Goal: Check status: Check status

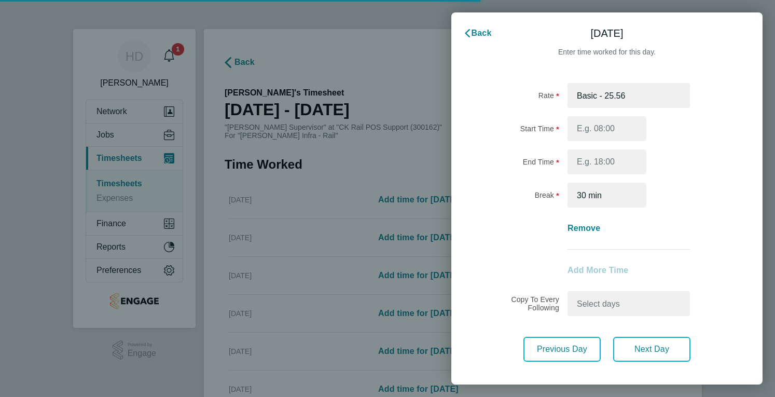
select select "30"
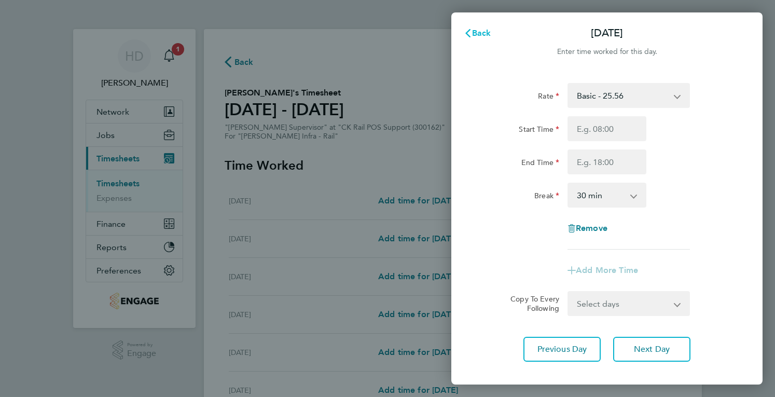
click at [487, 32] on span "Back" at bounding box center [481, 33] width 19 height 10
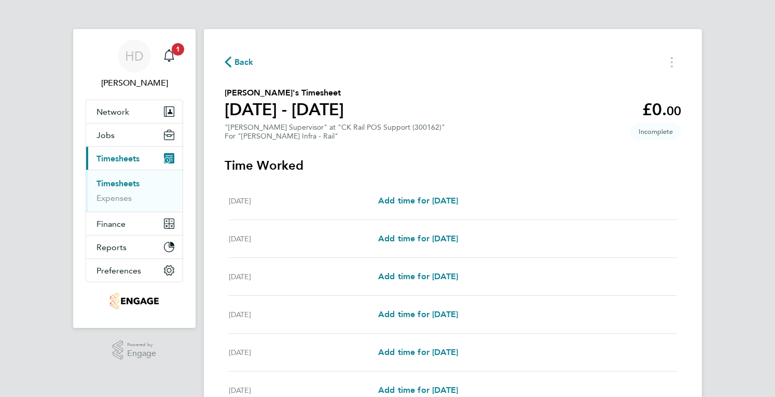
click at [231, 52] on div "Back Uchenna Odoputa's Timesheet 16 - 22 Aug 2025 £0. 00 "COSS Supervisor" at "…" at bounding box center [453, 275] width 498 height 493
click at [231, 63] on icon "button" at bounding box center [228, 62] width 7 height 11
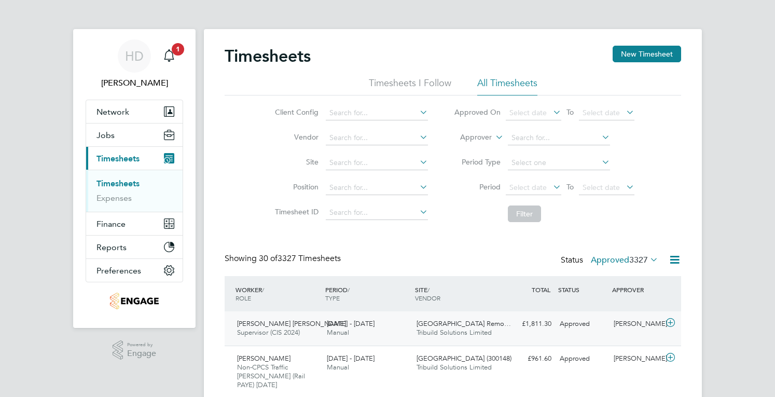
click at [358, 327] on span "[DATE] - [DATE]" at bounding box center [351, 323] width 48 height 9
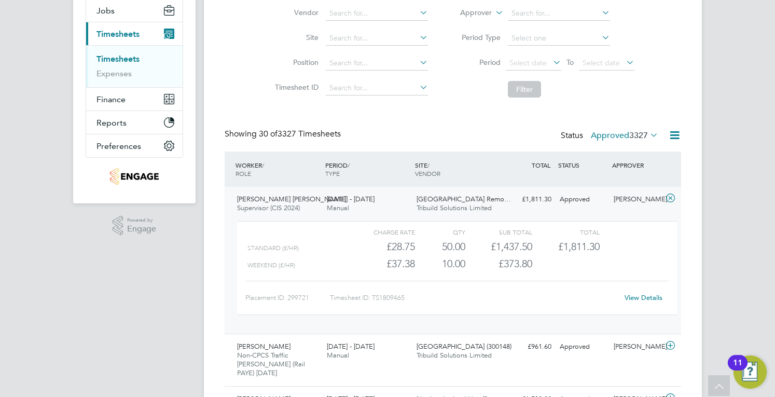
click at [641, 295] on link "View Details" at bounding box center [644, 297] width 38 height 9
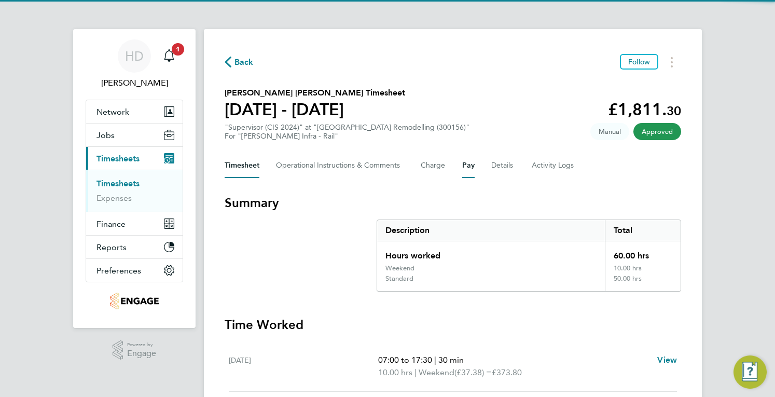
click at [470, 162] on button "Pay" at bounding box center [468, 165] width 12 height 25
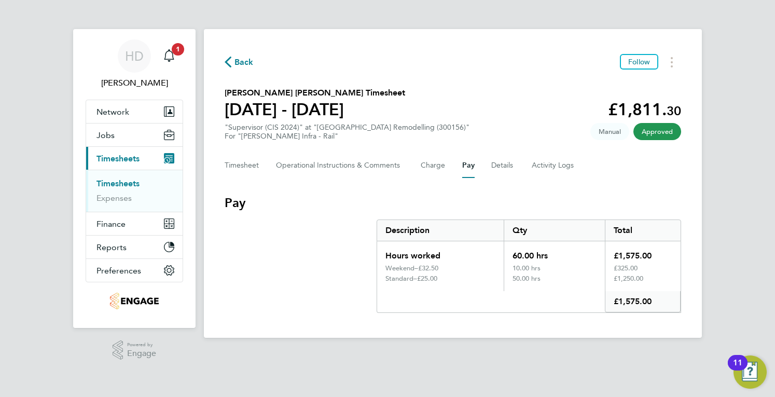
click at [294, 222] on section "Pay Description Qty Total Hours worked 60.00 hrs £1,575.00 Weekend – £32.50 10.…" at bounding box center [453, 254] width 457 height 118
click at [321, 216] on section "Pay Description Qty Total Hours worked 60.00 hrs £1,575.00 Weekend – £32.50 10.…" at bounding box center [453, 254] width 457 height 118
click at [259, 248] on section "Pay Description Qty Total Hours worked 60.00 hrs £1,575.00 Weekend – £32.50 10.…" at bounding box center [453, 254] width 457 height 118
click at [108, 199] on link "Expenses" at bounding box center [114, 198] width 35 height 10
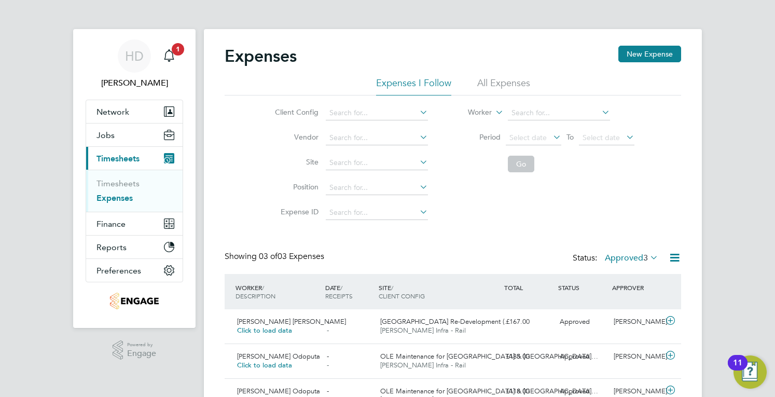
click at [495, 76] on div "Expenses New Expense" at bounding box center [453, 61] width 457 height 31
click at [495, 78] on li "All Expenses" at bounding box center [503, 86] width 53 height 19
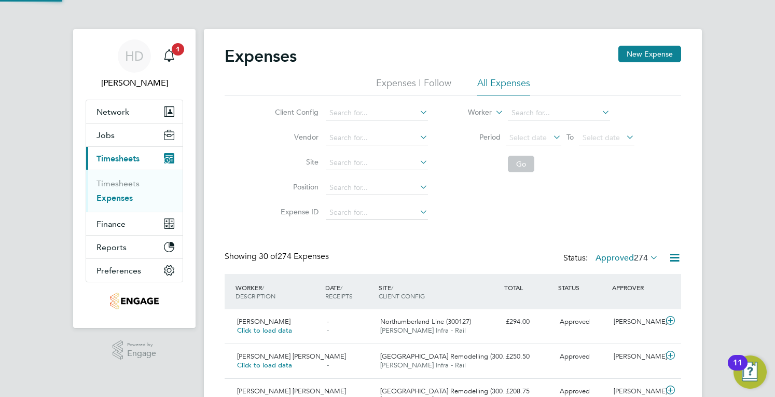
scroll to position [26, 90]
click at [312, 365] on div "[PERSON_NAME] [PERSON_NAME] Click to load data" at bounding box center [278, 361] width 90 height 26
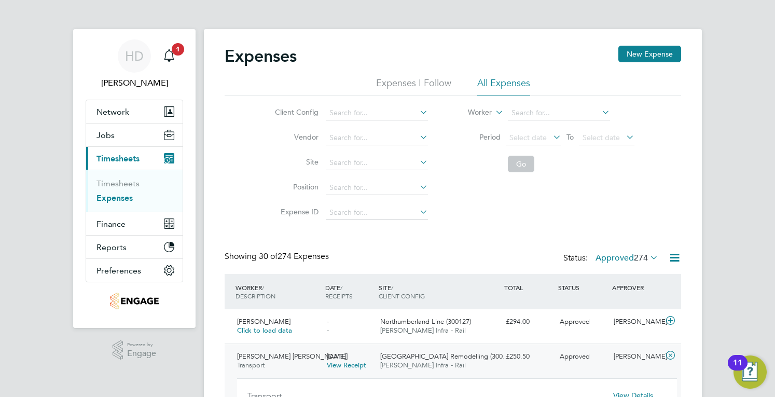
click at [642, 259] on span "274" at bounding box center [641, 258] width 14 height 10
